Goal: Connect with others: Connect with others

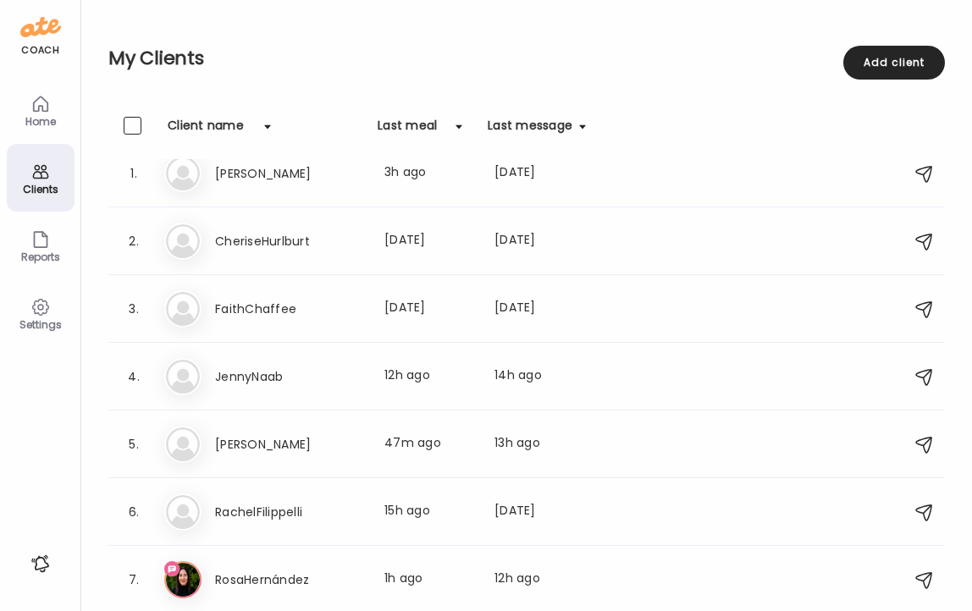
scroll to position [27, 0]
click at [237, 578] on h3 "RosaHernández" at bounding box center [289, 580] width 149 height 20
click at [445, 346] on div at bounding box center [485, 305] width 81 height 81
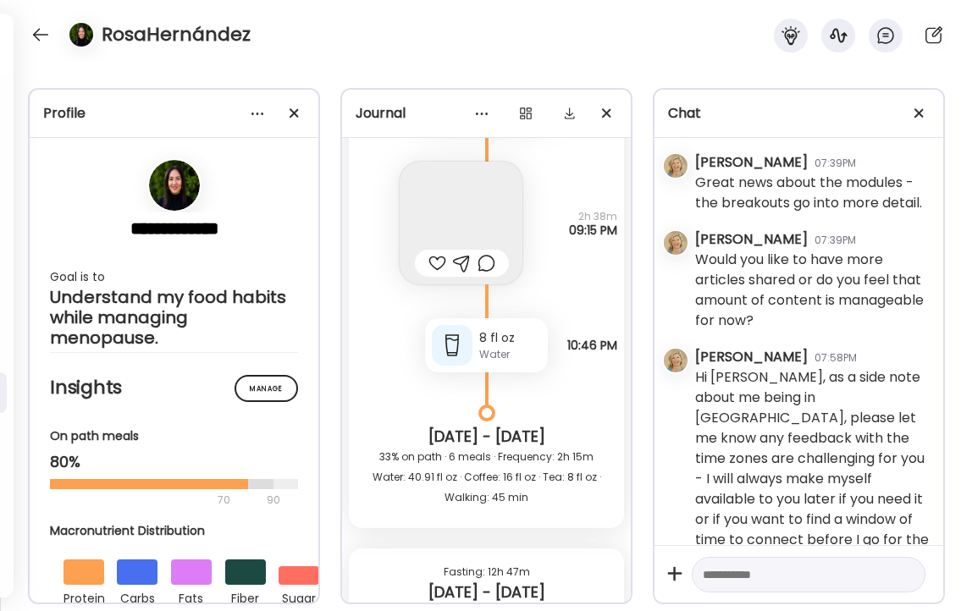
scroll to position [26442, 0]
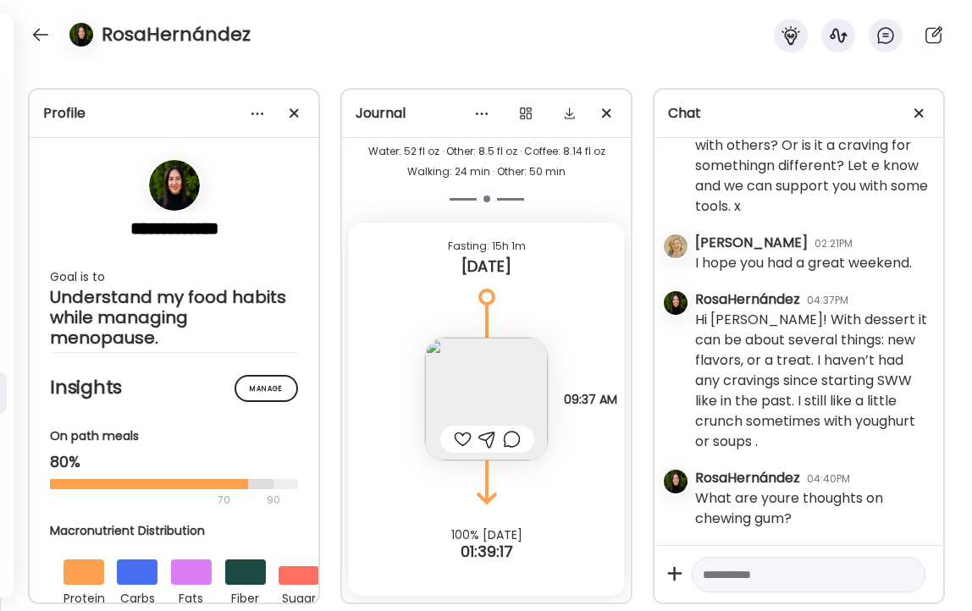
click at [789, 571] on textarea at bounding box center [793, 575] width 181 height 20
type textarea "**********"
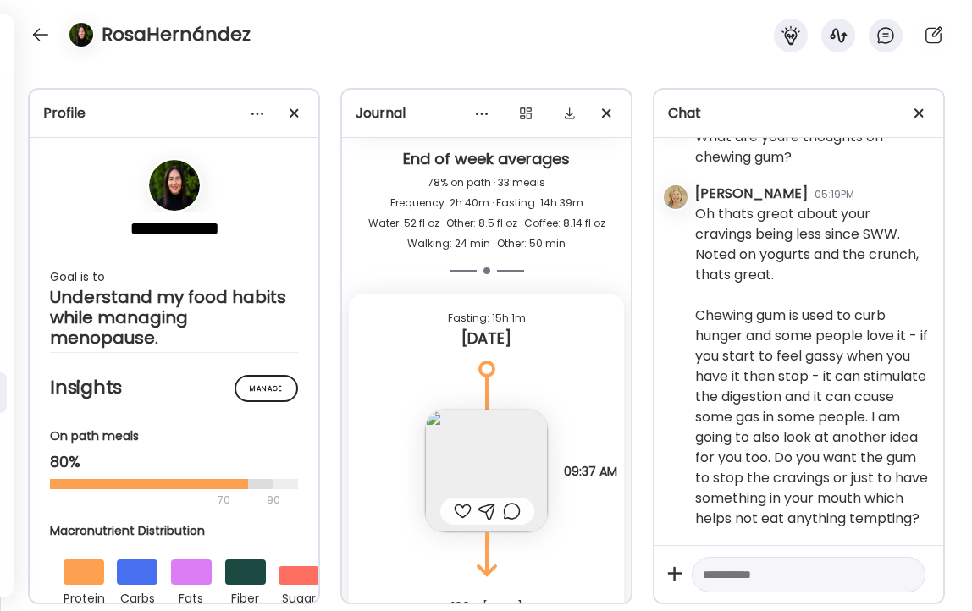
scroll to position [26369, 0]
click at [525, 446] on img at bounding box center [486, 472] width 123 height 123
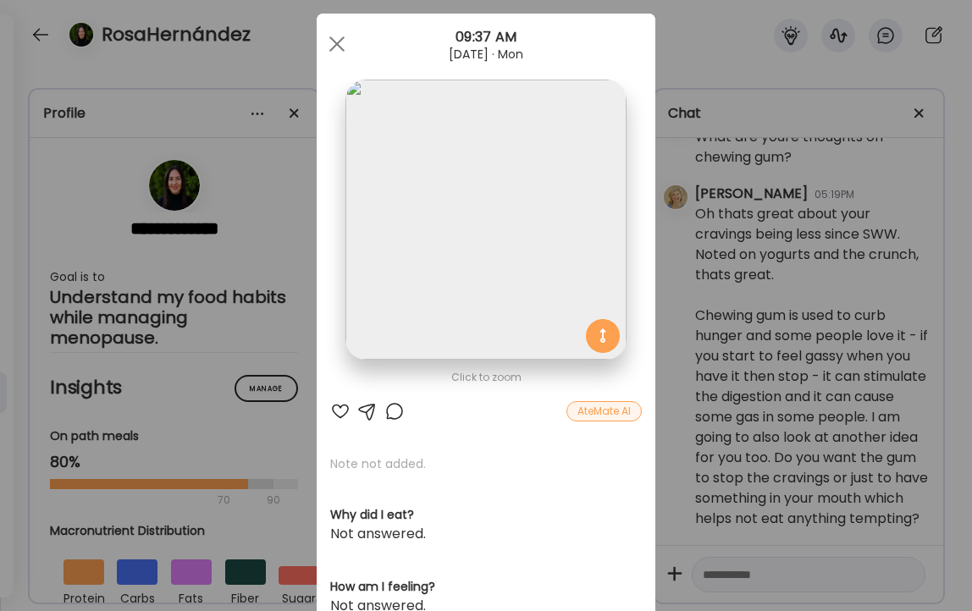
click at [339, 409] on div at bounding box center [340, 411] width 20 height 20
click at [338, 43] on span at bounding box center [336, 43] width 15 height 15
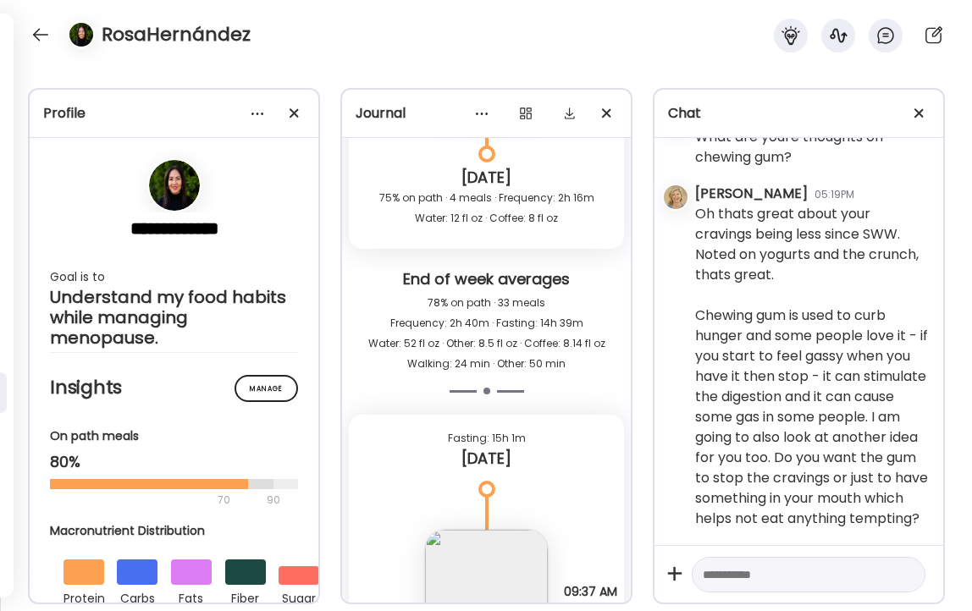
scroll to position [26206, 0]
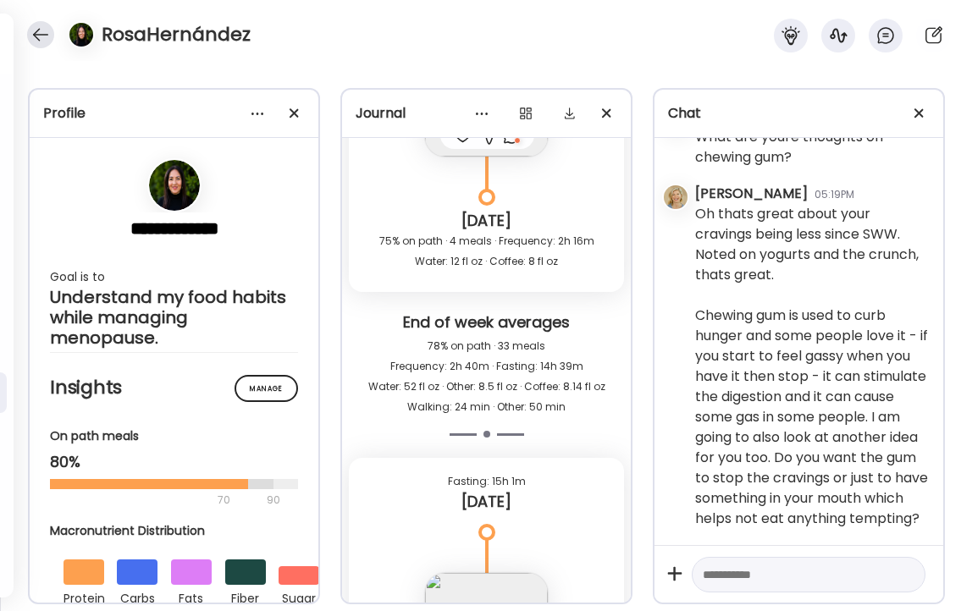
click at [39, 30] on div at bounding box center [40, 34] width 27 height 27
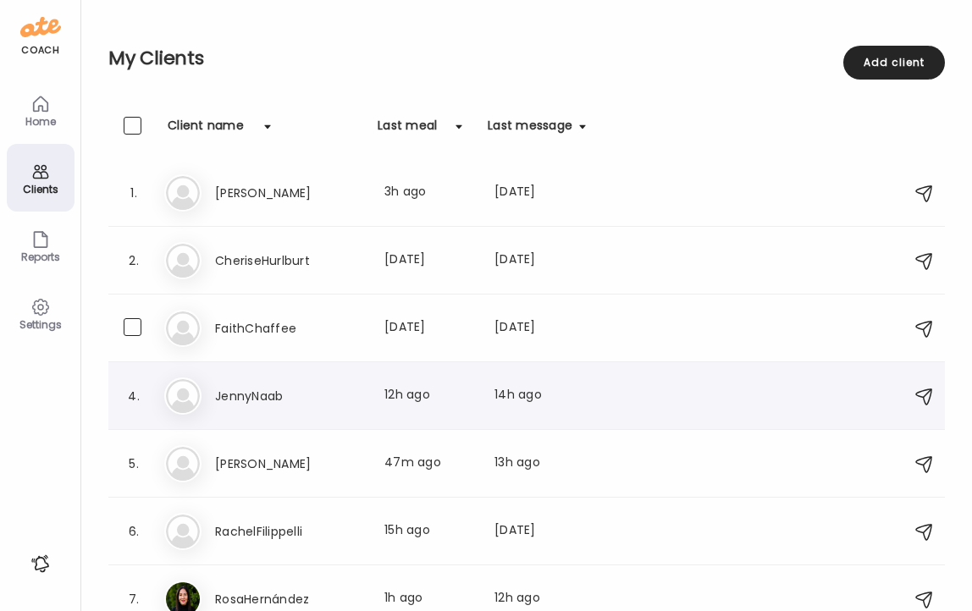
scroll to position [19, 0]
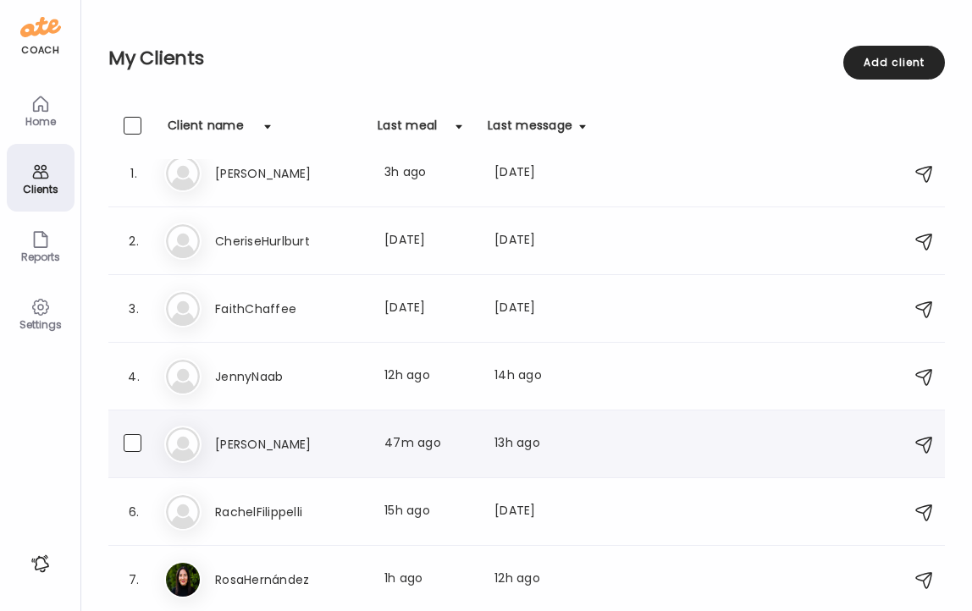
click at [246, 441] on h3 "[PERSON_NAME]" at bounding box center [289, 444] width 149 height 20
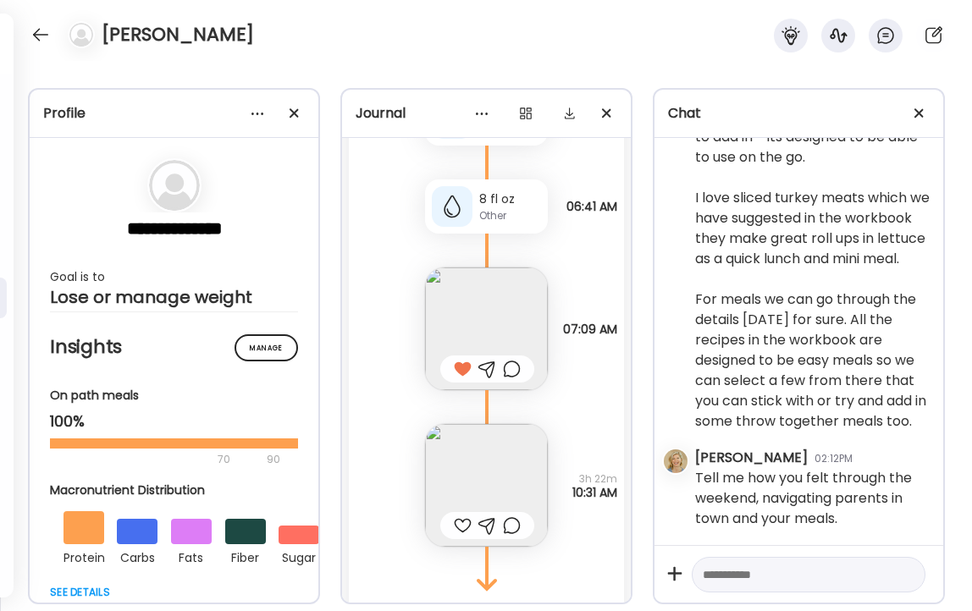
scroll to position [38958, 0]
click at [493, 479] on img at bounding box center [486, 487] width 123 height 123
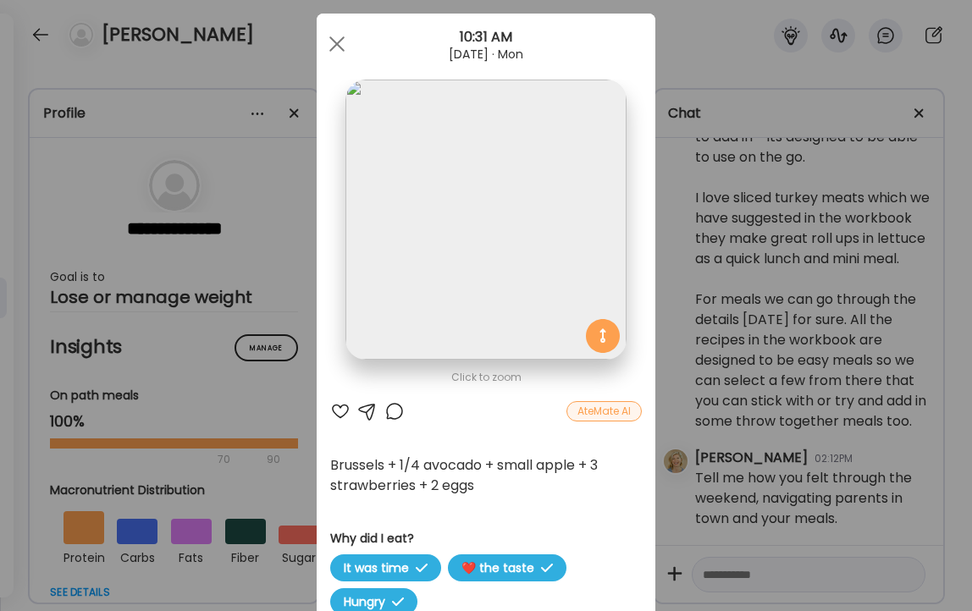
click at [337, 413] on div at bounding box center [340, 411] width 20 height 20
click at [335, 45] on span at bounding box center [336, 43] width 15 height 15
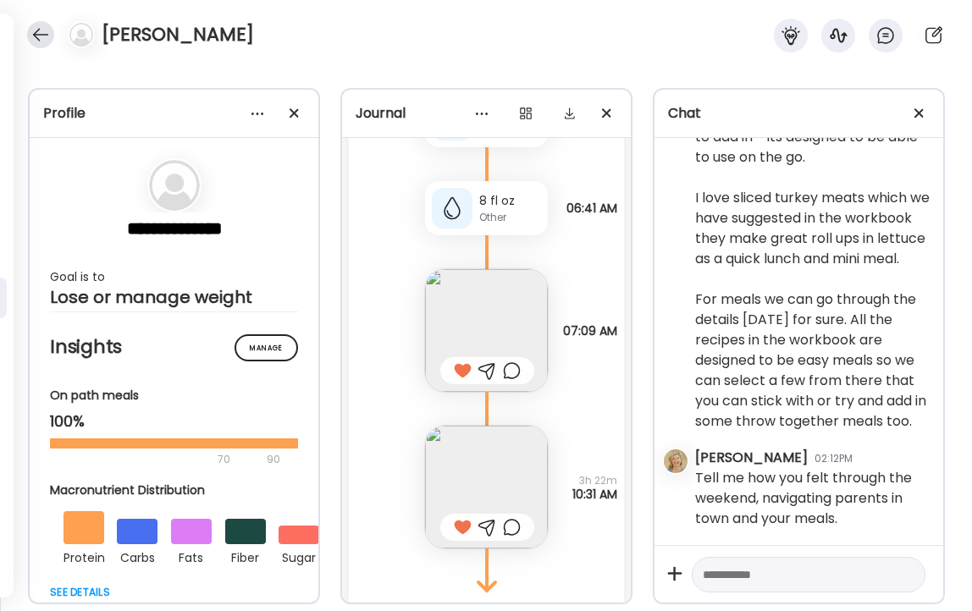
click at [37, 32] on div at bounding box center [40, 34] width 27 height 27
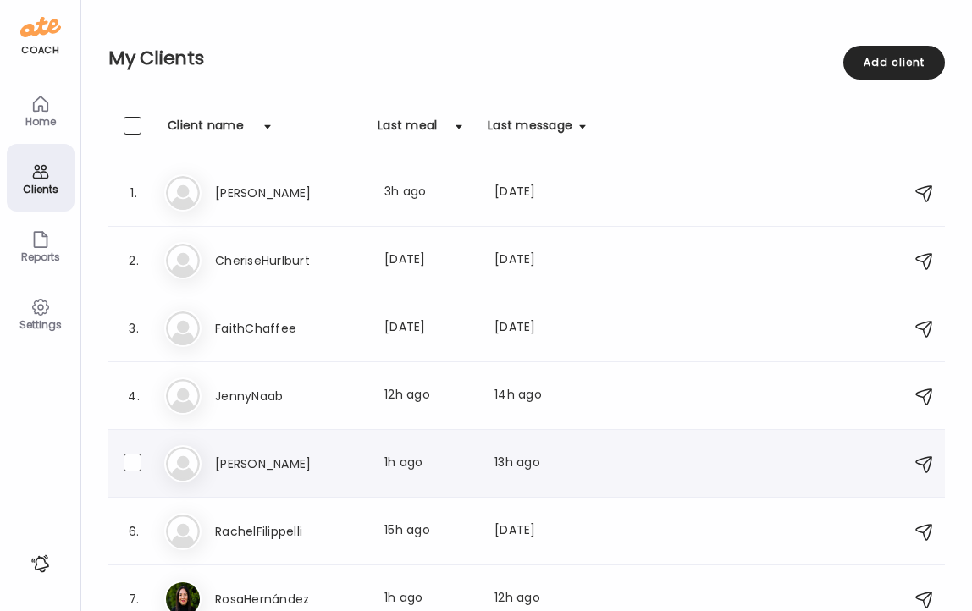
scroll to position [19, 0]
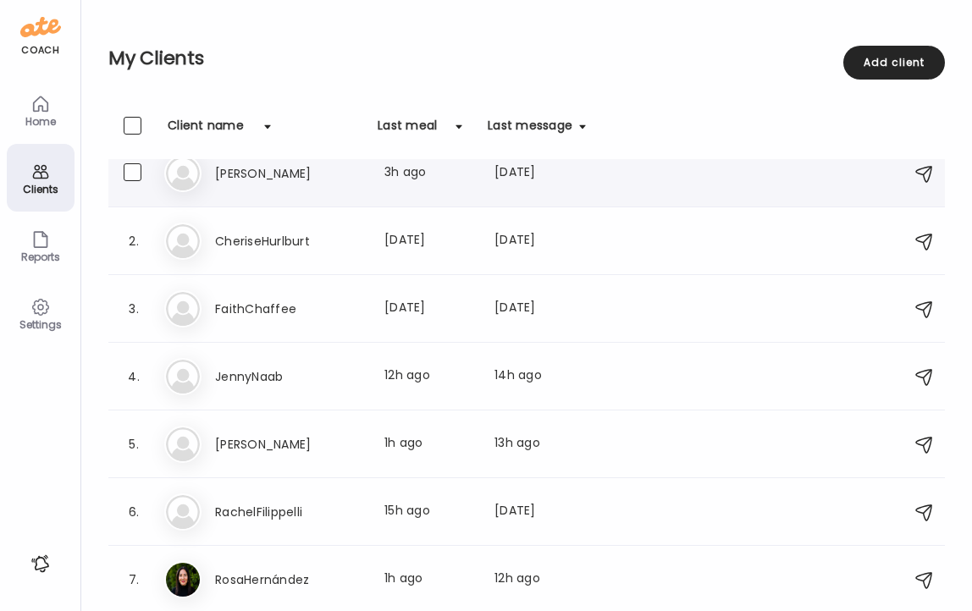
click at [232, 176] on h3 "[PERSON_NAME]" at bounding box center [289, 173] width 149 height 20
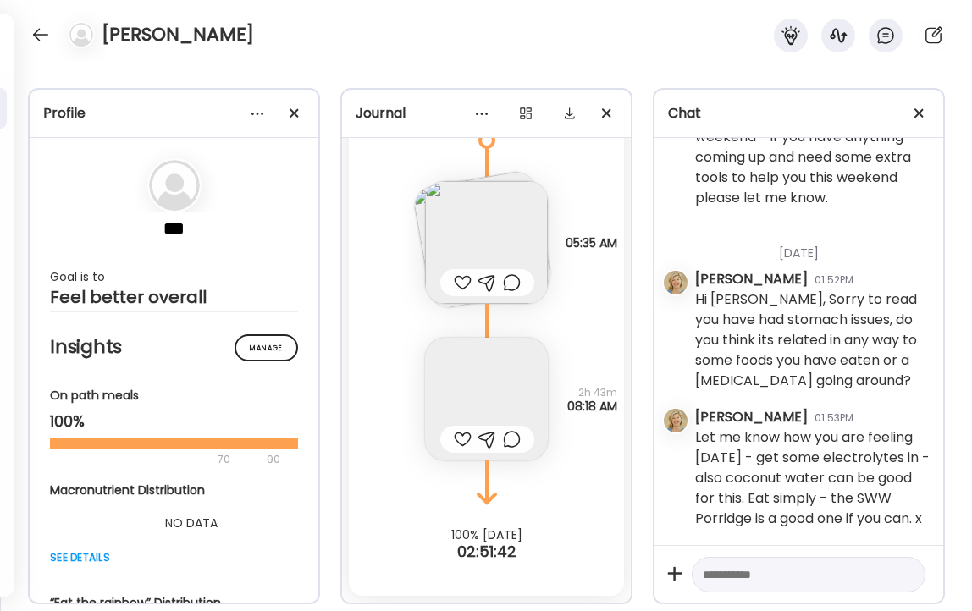
scroll to position [5392, 0]
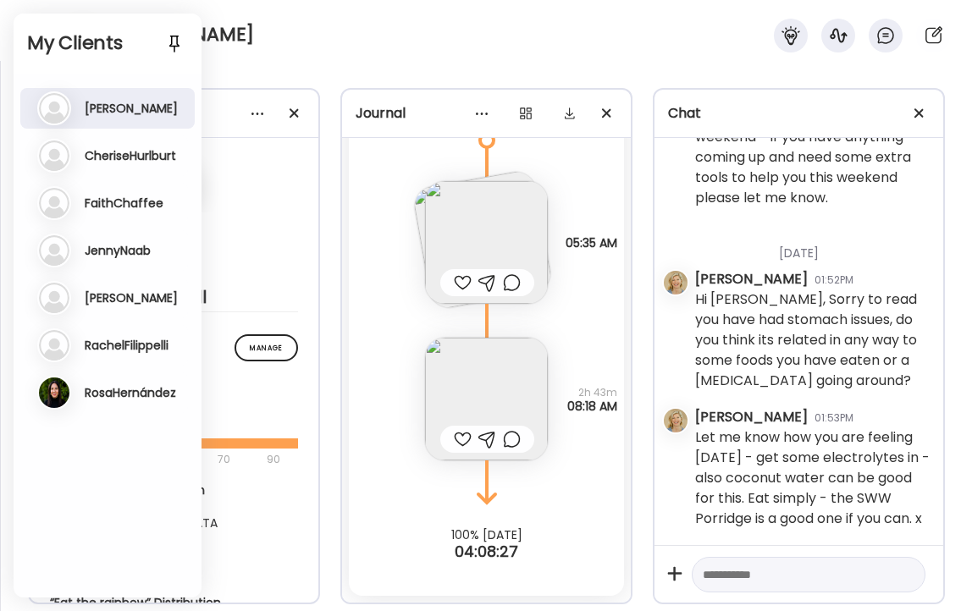
click at [103, 250] on h3 "JennyNaab" at bounding box center [118, 250] width 66 height 15
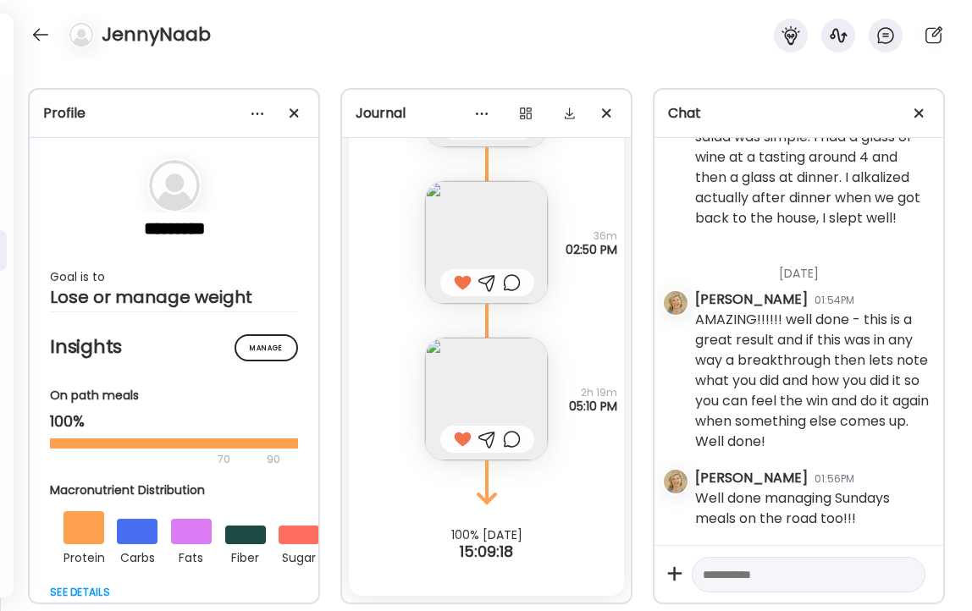
scroll to position [9207, 0]
click at [41, 36] on div at bounding box center [40, 34] width 27 height 27
